Goal: Navigation & Orientation: Find specific page/section

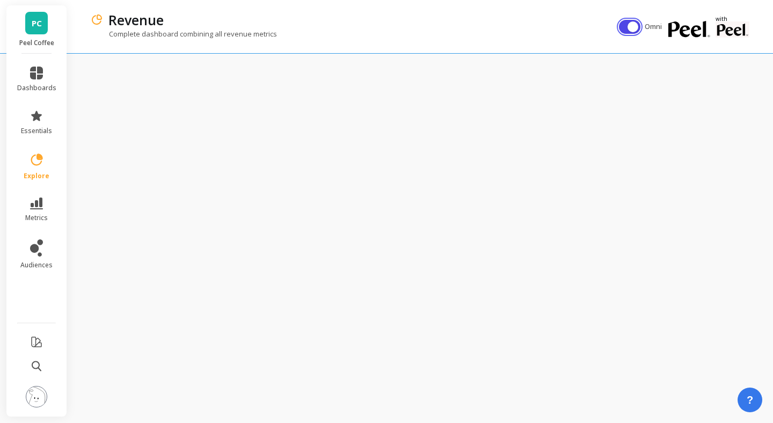
click at [633, 29] on button "button" at bounding box center [629, 27] width 21 height 14
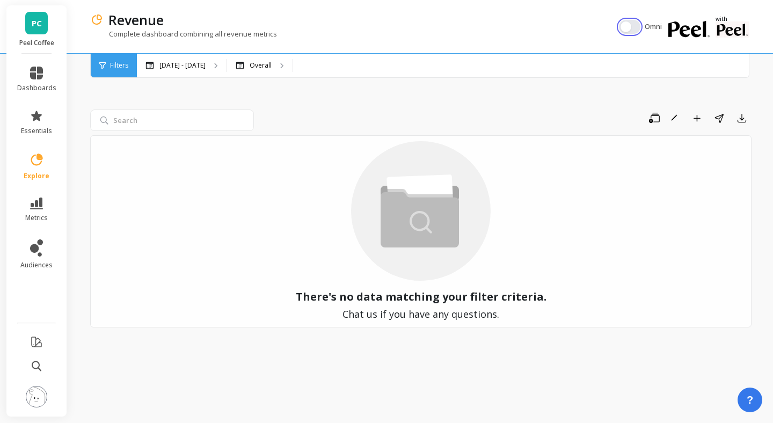
click at [624, 27] on button "button" at bounding box center [629, 27] width 21 height 14
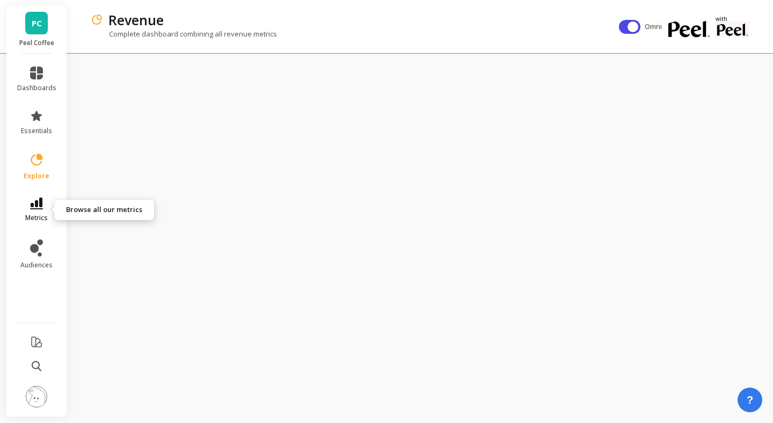
click at [34, 201] on icon at bounding box center [36, 204] width 13 height 12
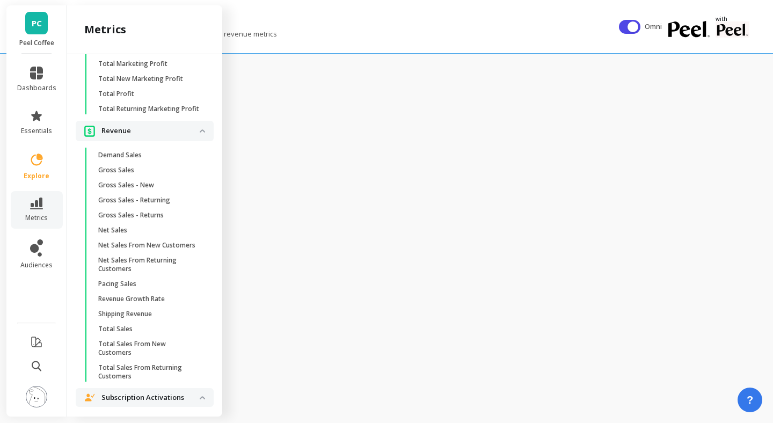
scroll to position [2373, 0]
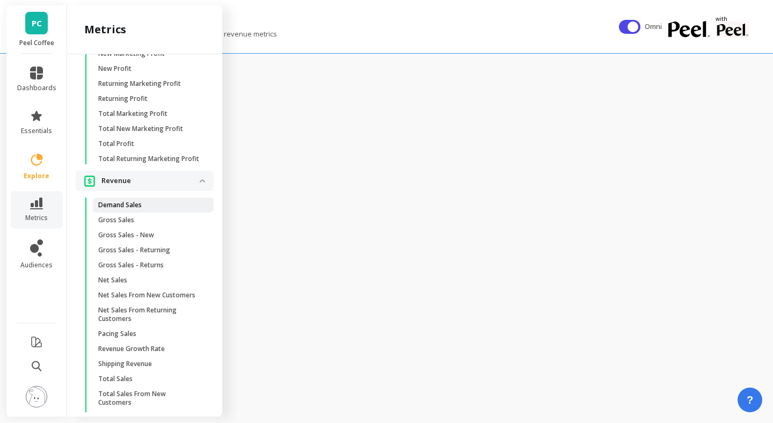
click at [126, 202] on p "Demand Sales" at bounding box center [119, 205] width 43 height 9
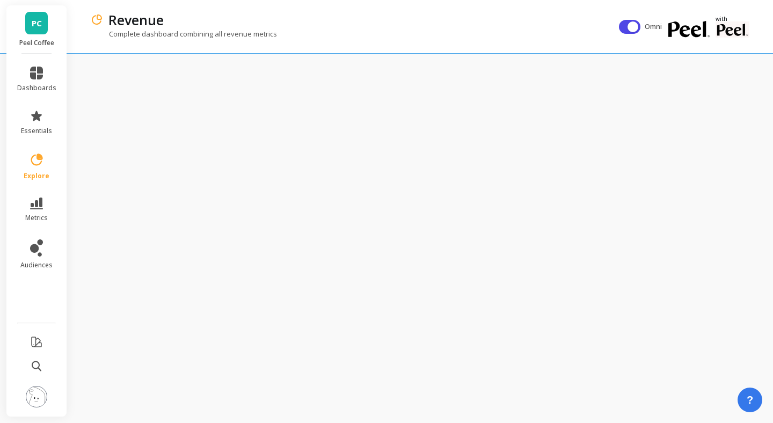
scroll to position [0, 0]
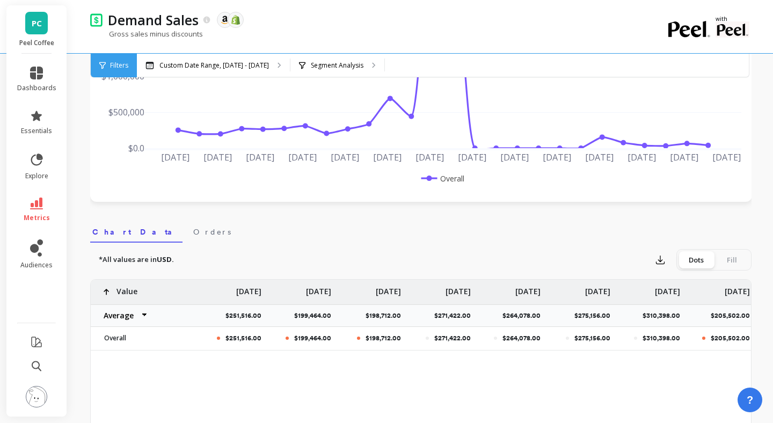
scroll to position [201, 0]
click at [40, 204] on icon at bounding box center [36, 204] width 13 height 12
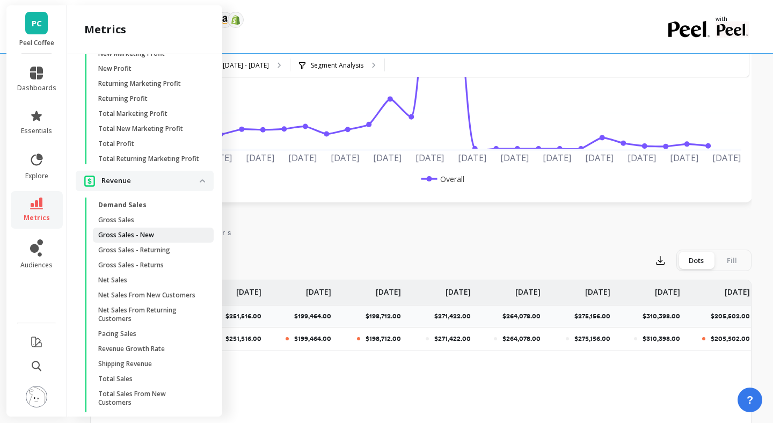
scroll to position [2378, 0]
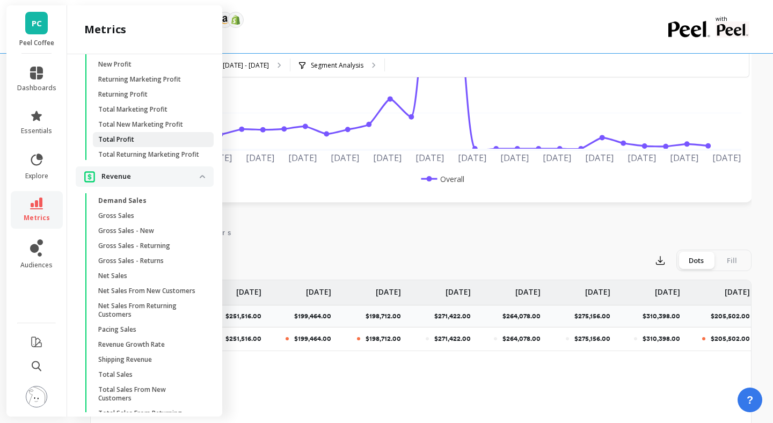
click at [122, 141] on p "Total Profit" at bounding box center [116, 139] width 36 height 9
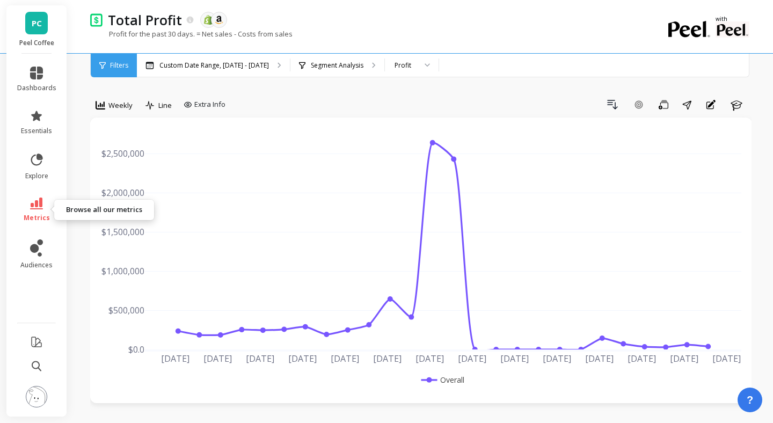
click at [42, 203] on icon at bounding box center [36, 204] width 13 height 12
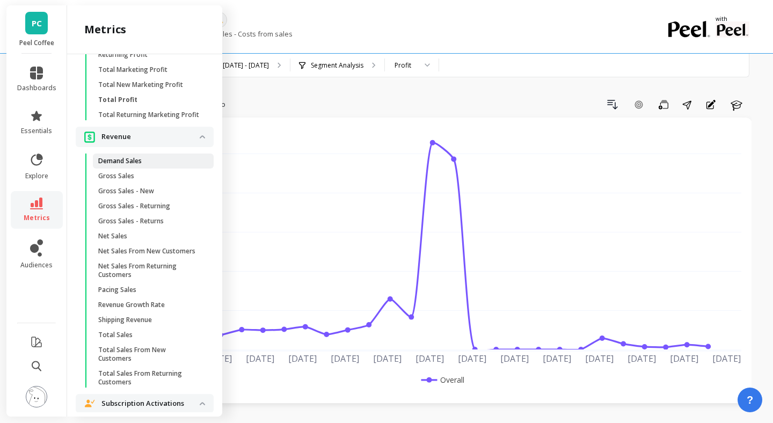
scroll to position [2418, 0]
click at [136, 350] on p "Total Sales From New Customers" at bounding box center [149, 353] width 103 height 17
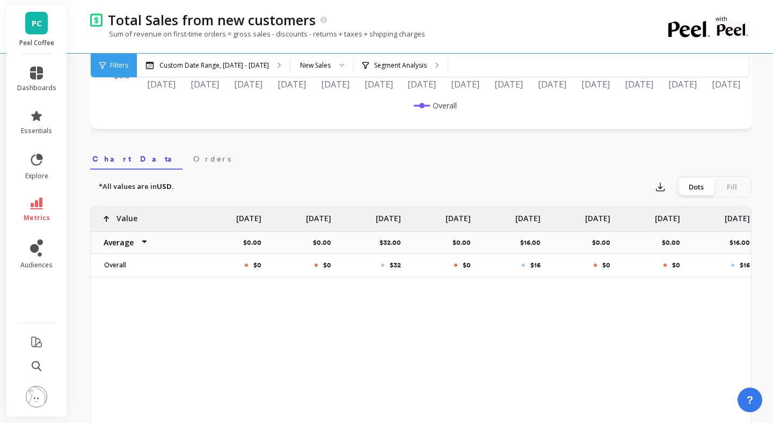
scroll to position [258, 0]
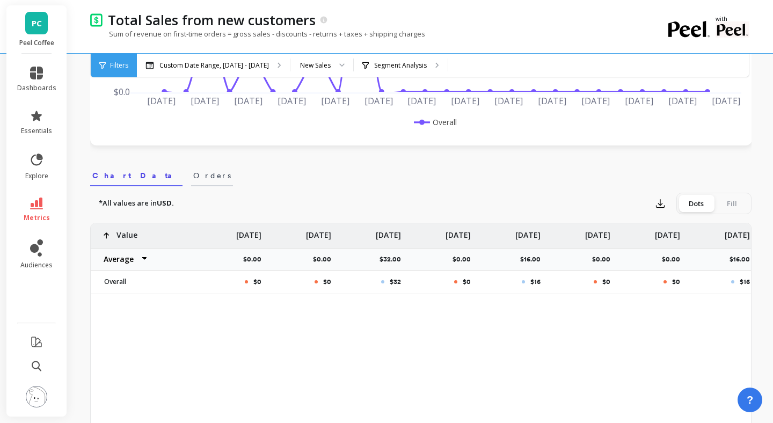
click at [193, 180] on span "Orders" at bounding box center [212, 175] width 38 height 11
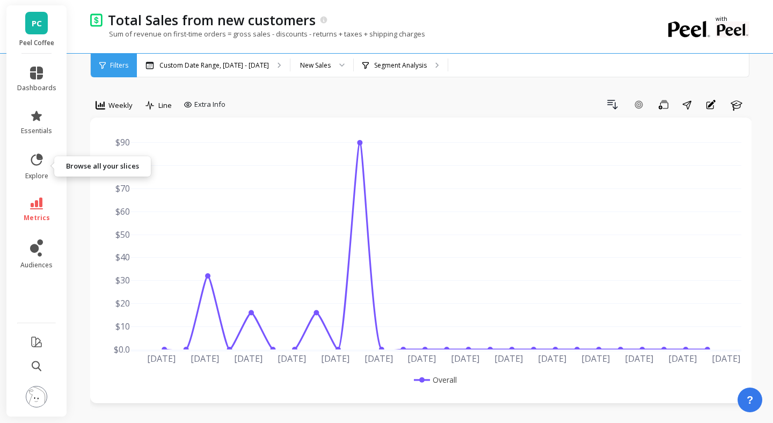
scroll to position [1, 0]
click at [37, 196] on li "metrics" at bounding box center [37, 210] width 52 height 38
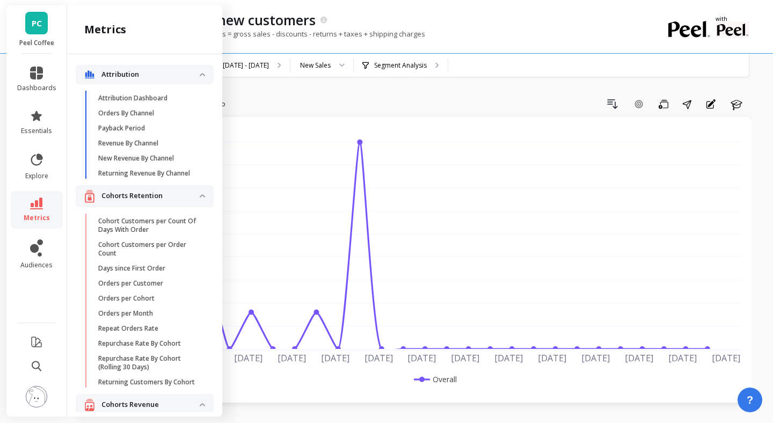
scroll to position [2418, 0]
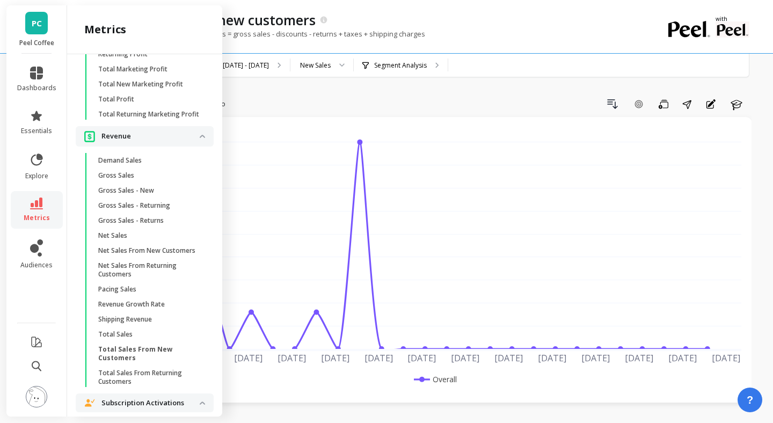
click at [282, 112] on div "Drill Down Add Goal Save Share Annotations Learn" at bounding box center [491, 104] width 522 height 17
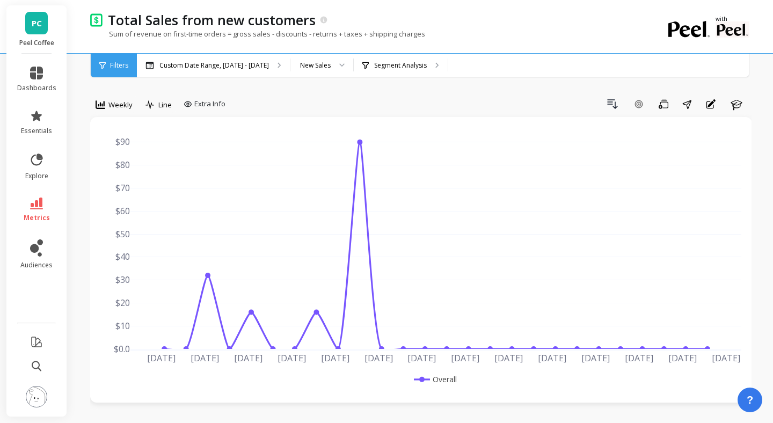
scroll to position [0, 0]
